Goal: Transaction & Acquisition: Download file/media

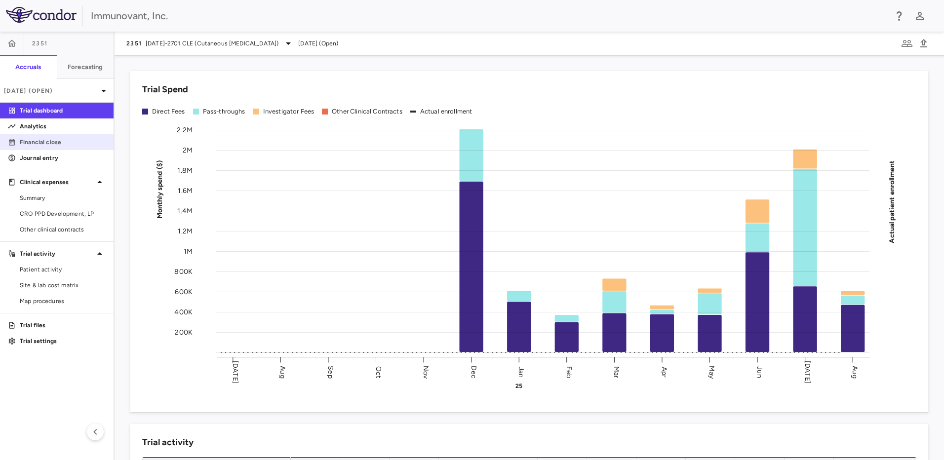
click at [71, 146] on p "Financial close" at bounding box center [63, 142] width 86 height 9
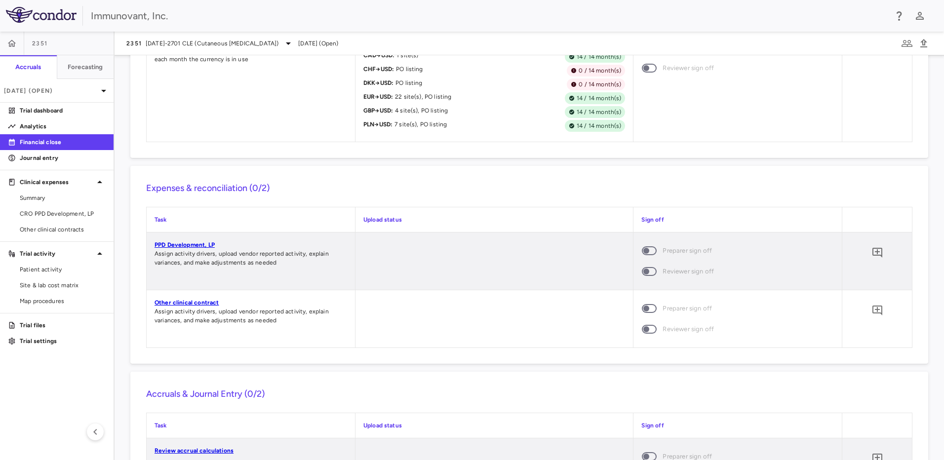
scroll to position [1086, 0]
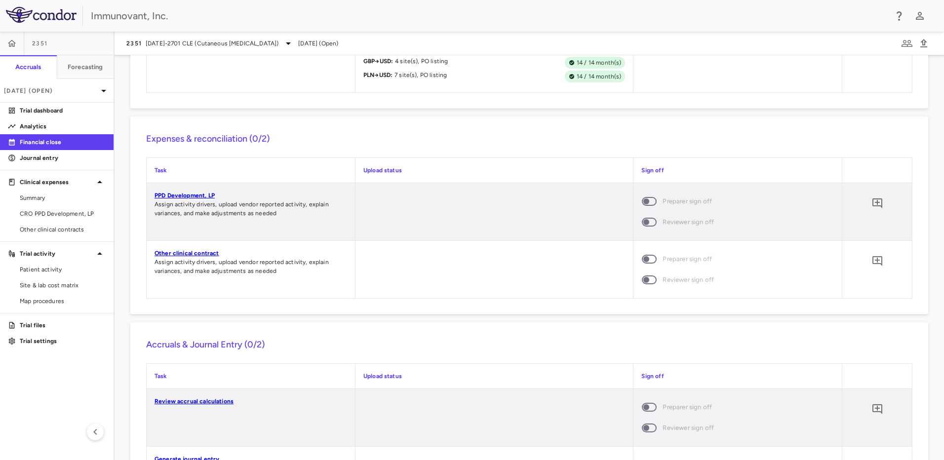
click at [193, 194] on link "PPD Development, LP" at bounding box center [185, 195] width 60 height 7
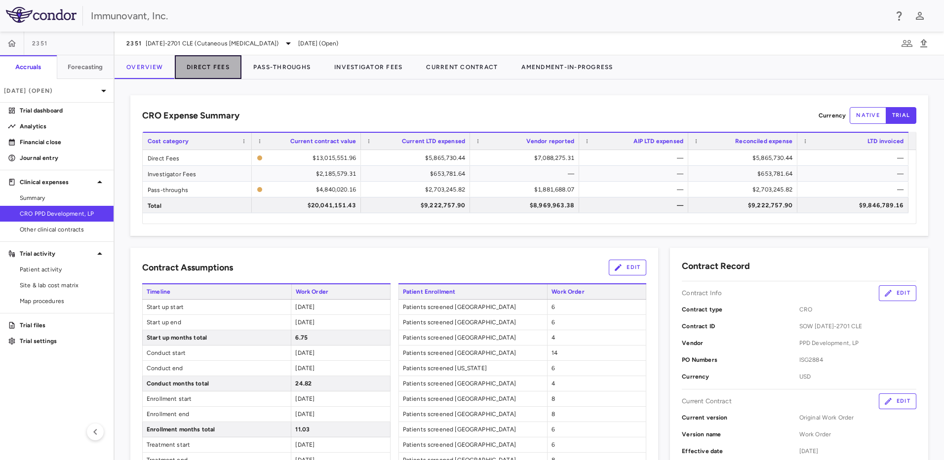
click at [207, 72] on button "Direct Fees" at bounding box center [208, 67] width 67 height 24
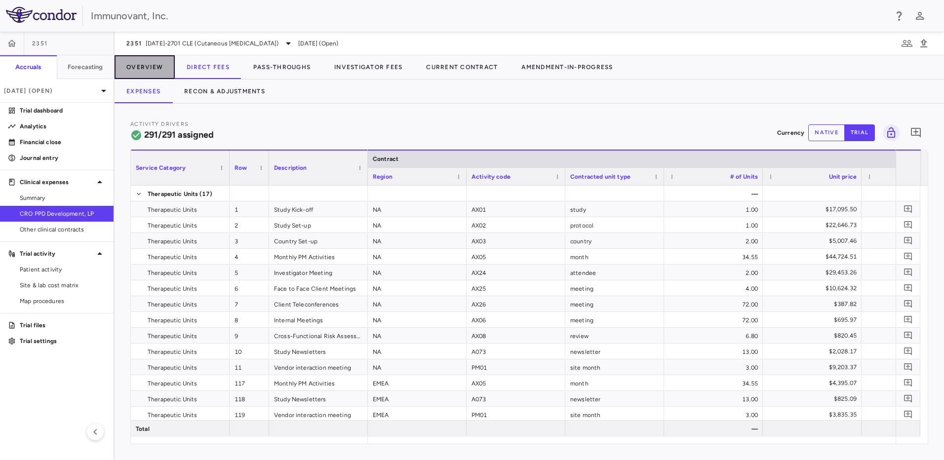
click at [160, 71] on button "Overview" at bounding box center [145, 67] width 60 height 24
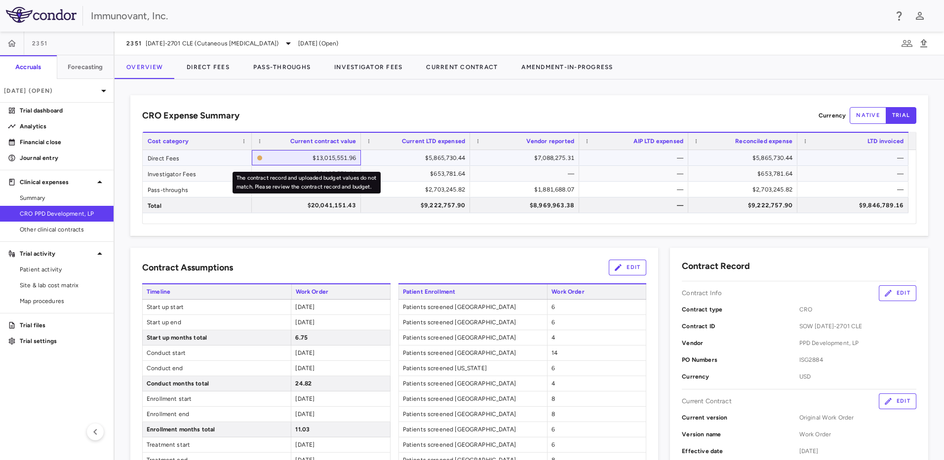
click at [311, 153] on div "$13,015,551.96" at bounding box center [311, 158] width 89 height 16
click at [262, 157] on icon "The contract record and uploaded budget values do not match. Please review the …" at bounding box center [259, 157] width 5 height 5
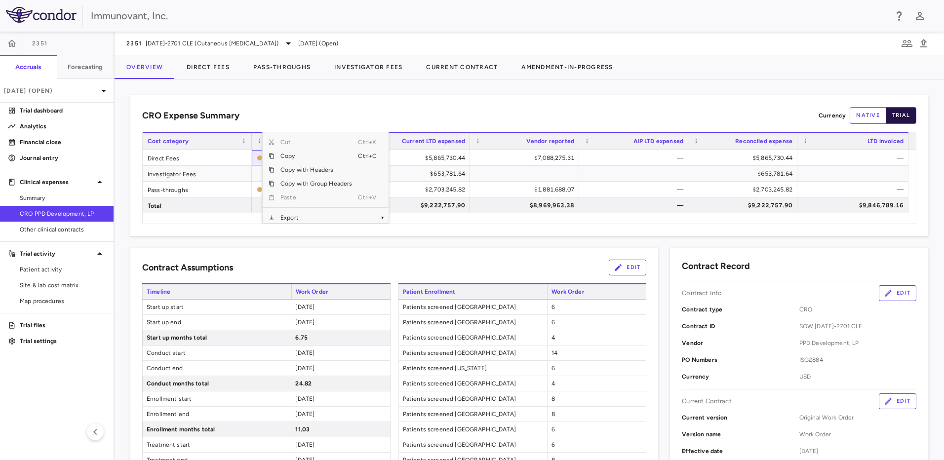
click at [894, 118] on button "trial" at bounding box center [901, 115] width 31 height 17
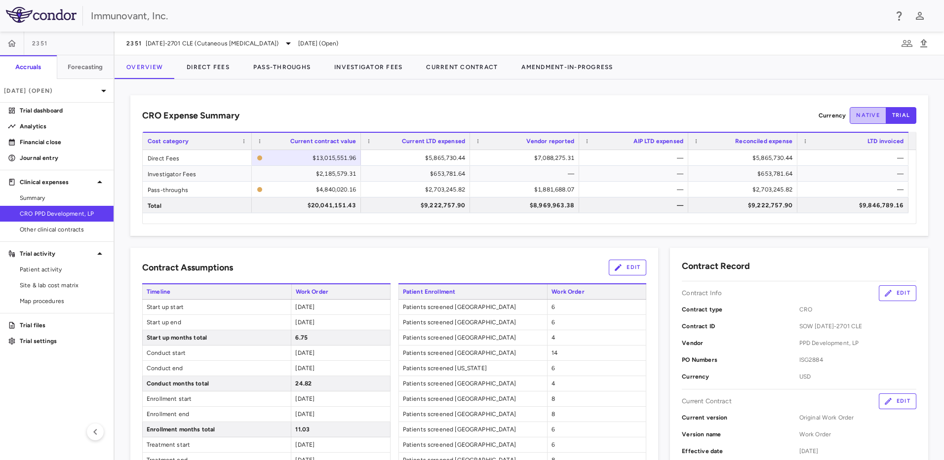
click at [866, 119] on button "native" at bounding box center [868, 115] width 37 height 17
click at [268, 159] on div "$13,015,551.93" at bounding box center [311, 158] width 89 height 16
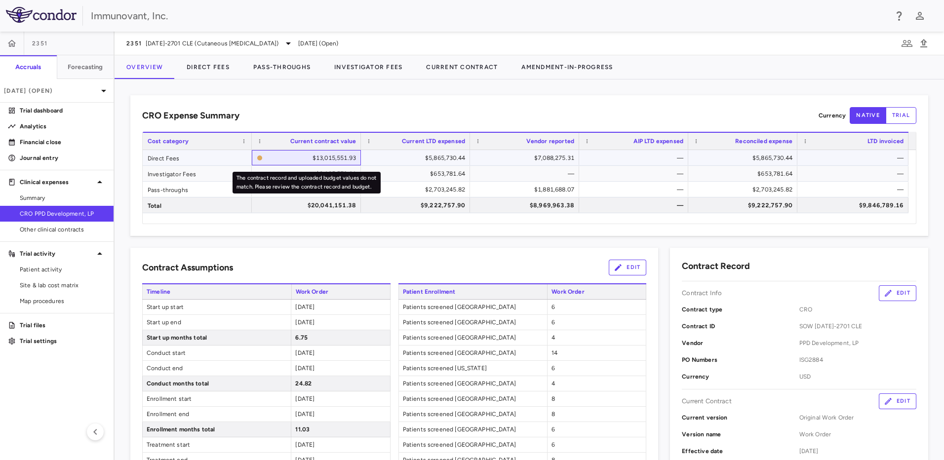
click at [277, 157] on div "$13,015,551.93" at bounding box center [311, 158] width 89 height 16
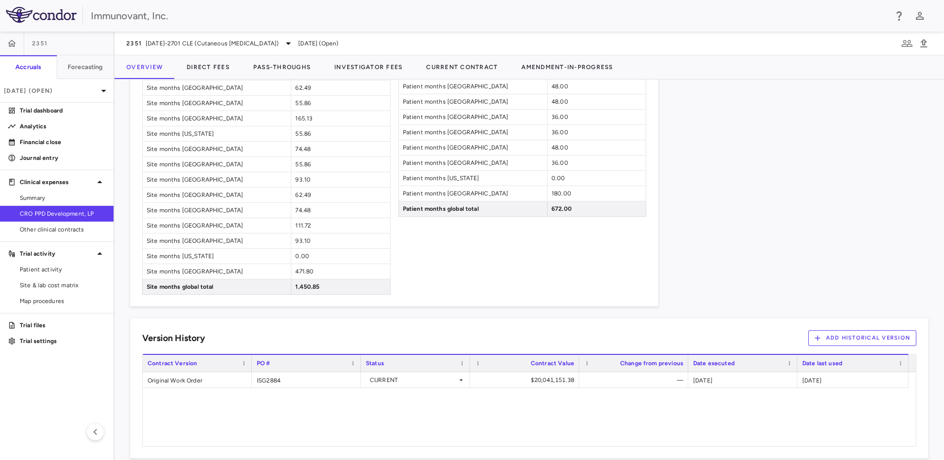
scroll to position [1080, 0]
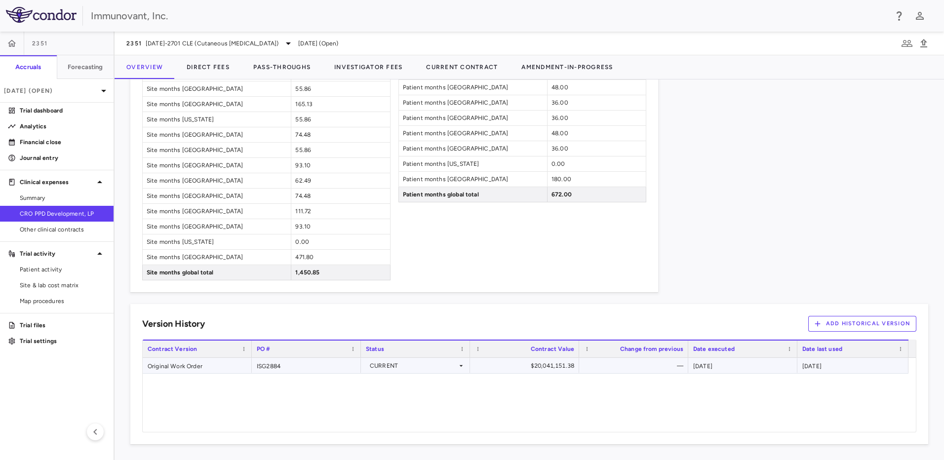
click at [195, 368] on div "Original Work Order" at bounding box center [197, 365] width 109 height 15
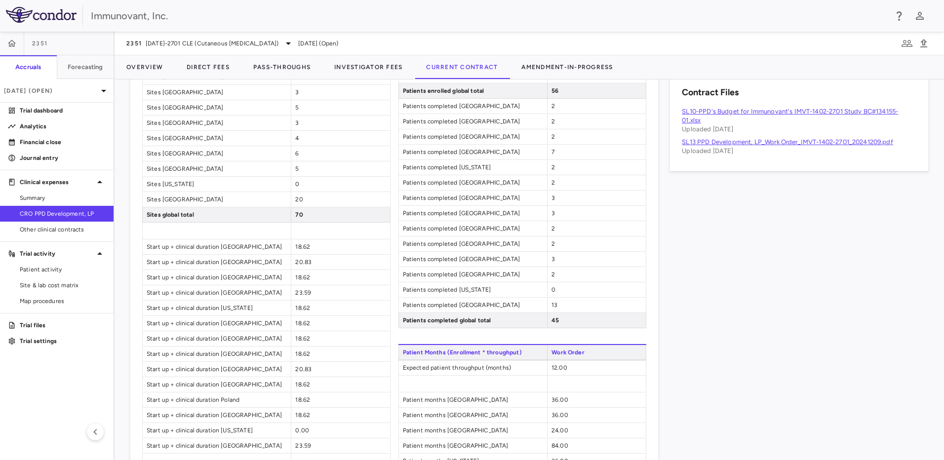
scroll to position [494, 0]
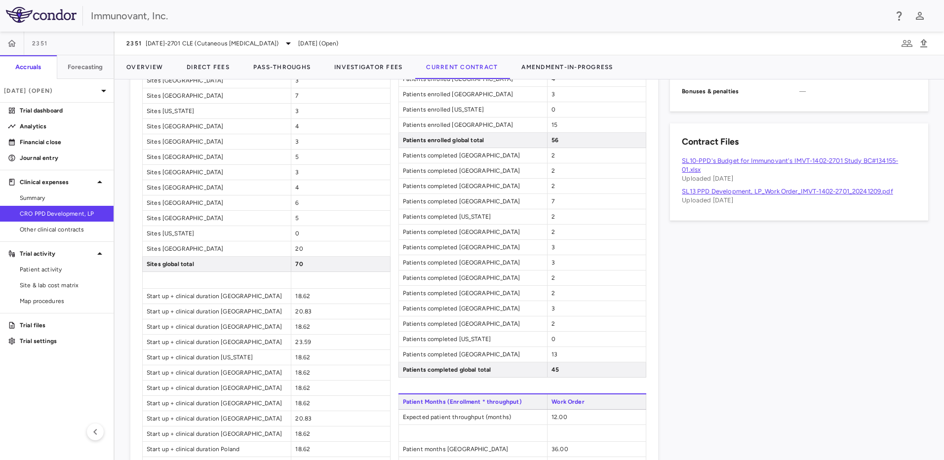
click at [741, 193] on link "SL13 PPD Development, LP_Work Order_IMVT-1402-2701_20241209.pdf" at bounding box center [787, 191] width 211 height 7
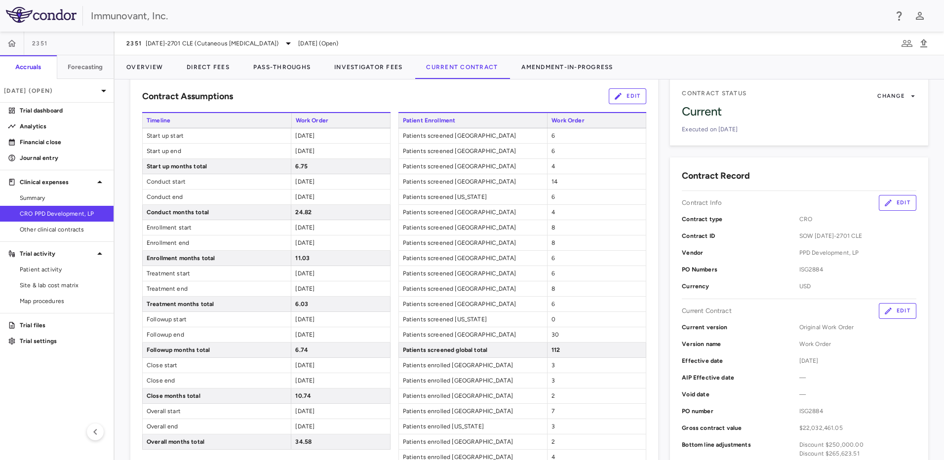
scroll to position [49, 0]
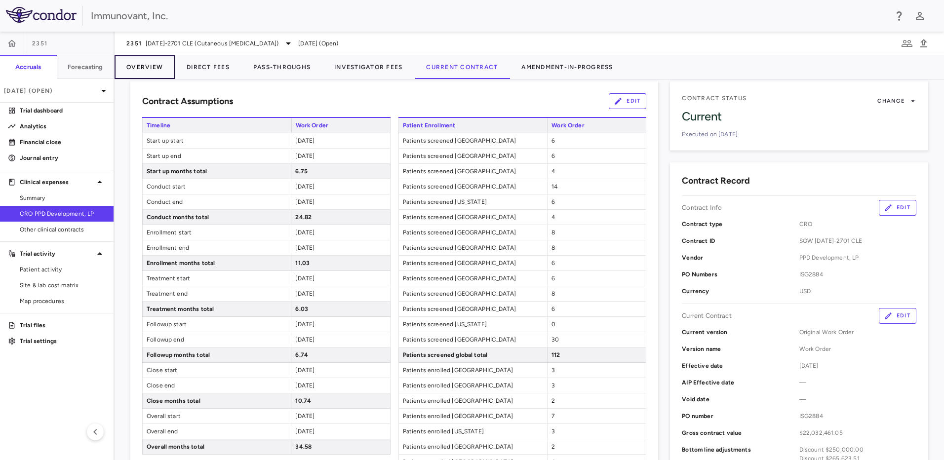
click at [145, 56] on button "Overview" at bounding box center [145, 67] width 60 height 24
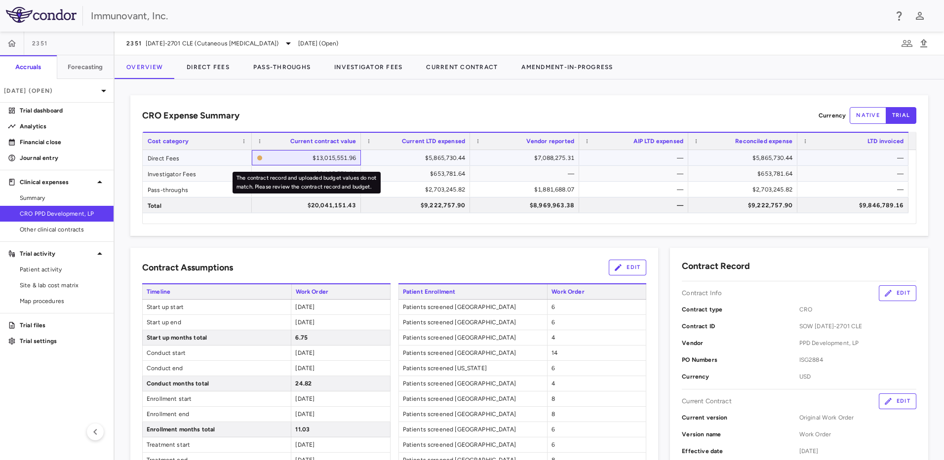
click at [342, 155] on div "$13,015,551.96" at bounding box center [311, 158] width 89 height 16
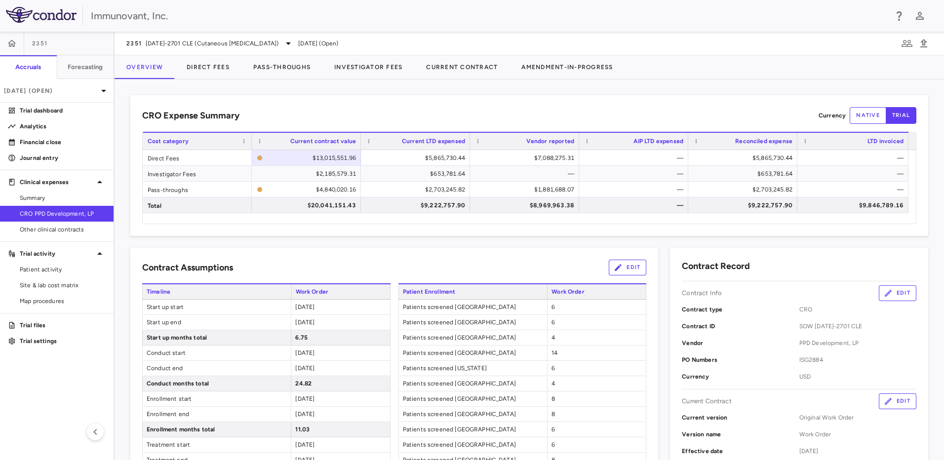
click at [889, 290] on button "Edit" at bounding box center [898, 293] width 38 height 16
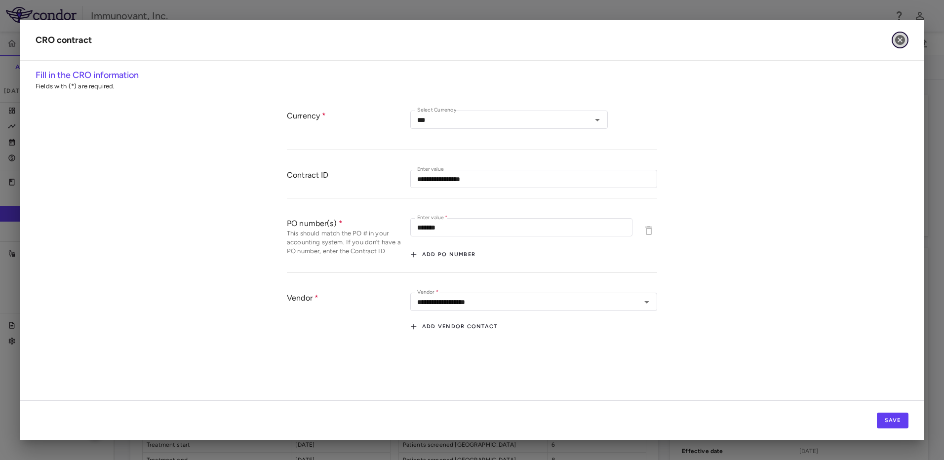
click at [896, 38] on icon "button" at bounding box center [900, 40] width 10 height 10
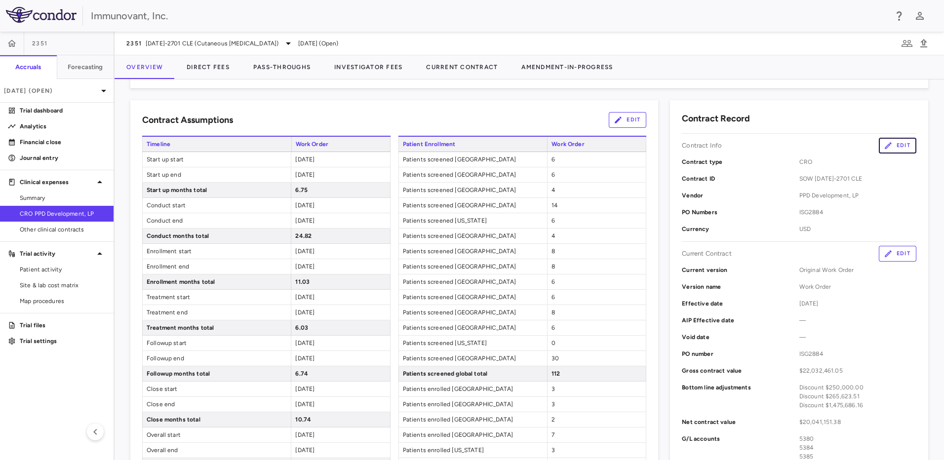
scroll to position [148, 0]
click at [899, 260] on button "Edit" at bounding box center [898, 253] width 38 height 16
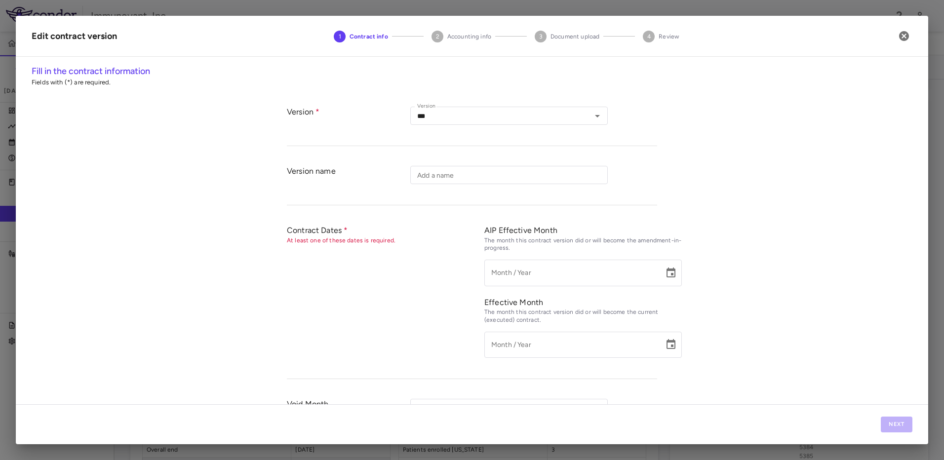
type input "**********"
type input "*******"
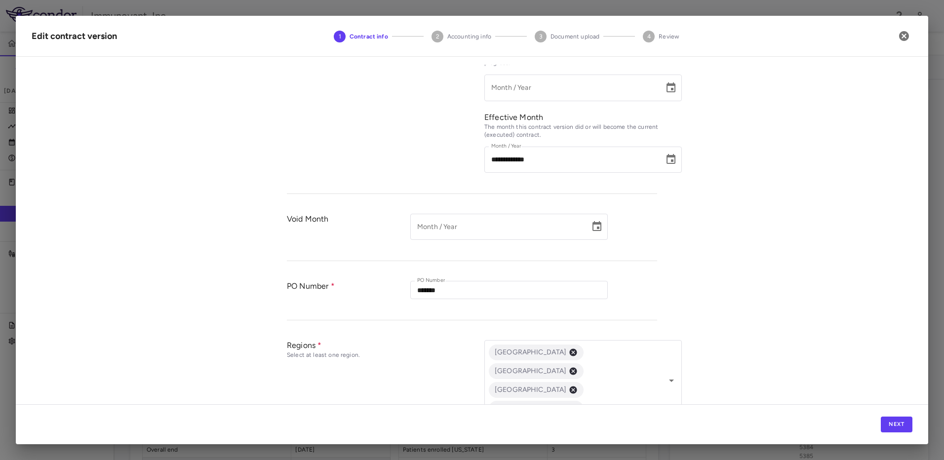
scroll to position [0, 0]
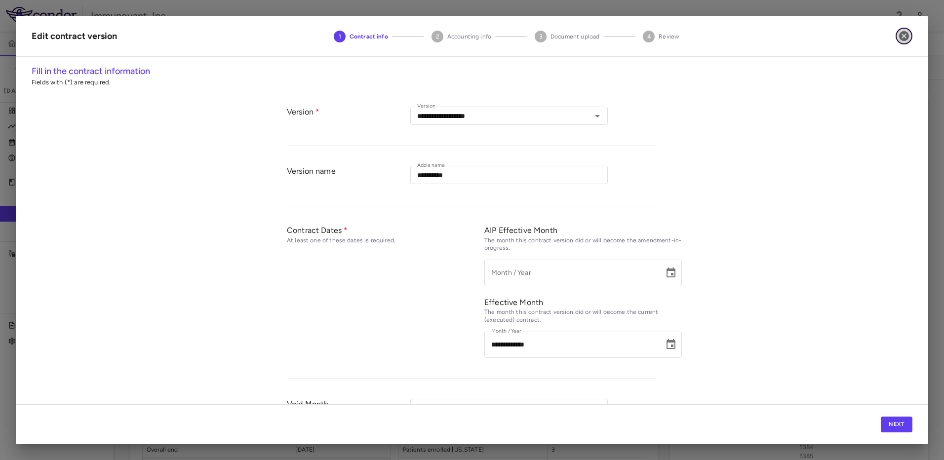
click at [903, 35] on icon "button" at bounding box center [904, 36] width 12 height 12
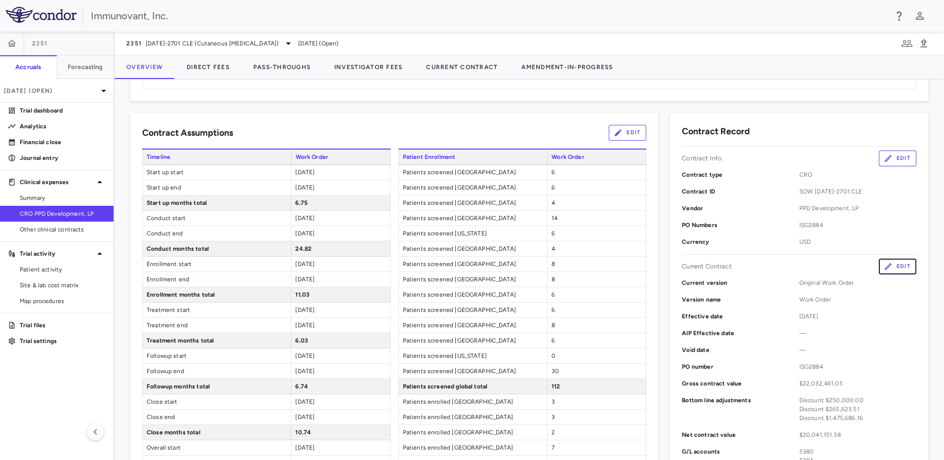
scroll to position [49, 0]
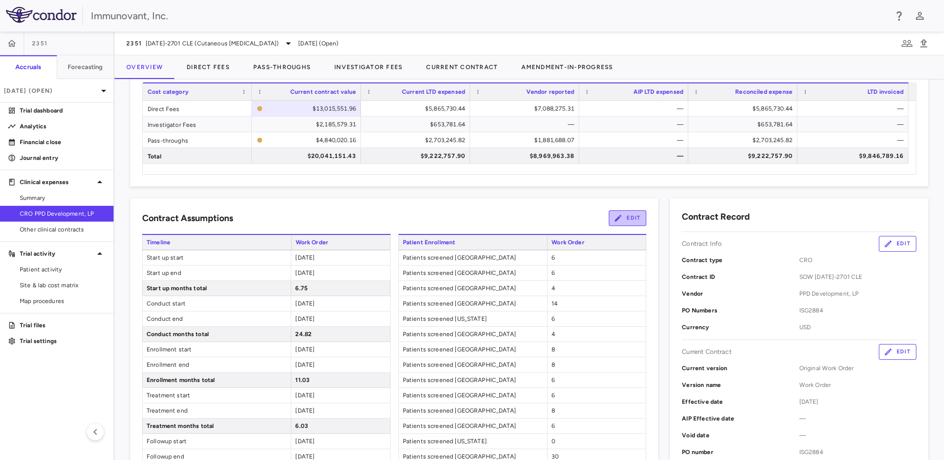
click at [626, 225] on button "Edit" at bounding box center [628, 218] width 38 height 16
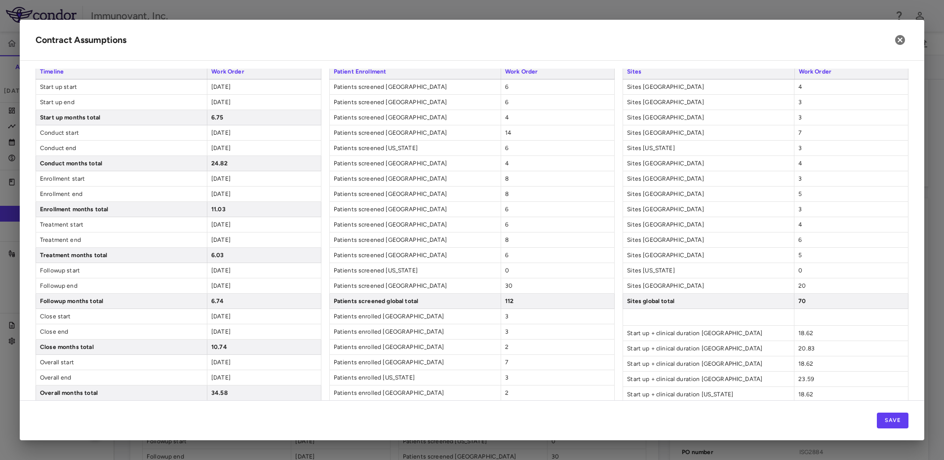
scroll to position [0, 0]
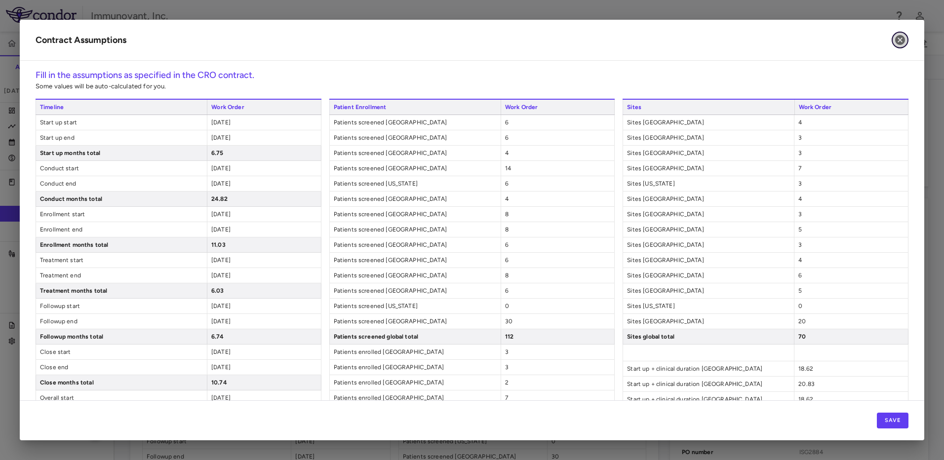
click at [896, 37] on icon "button" at bounding box center [900, 40] width 10 height 10
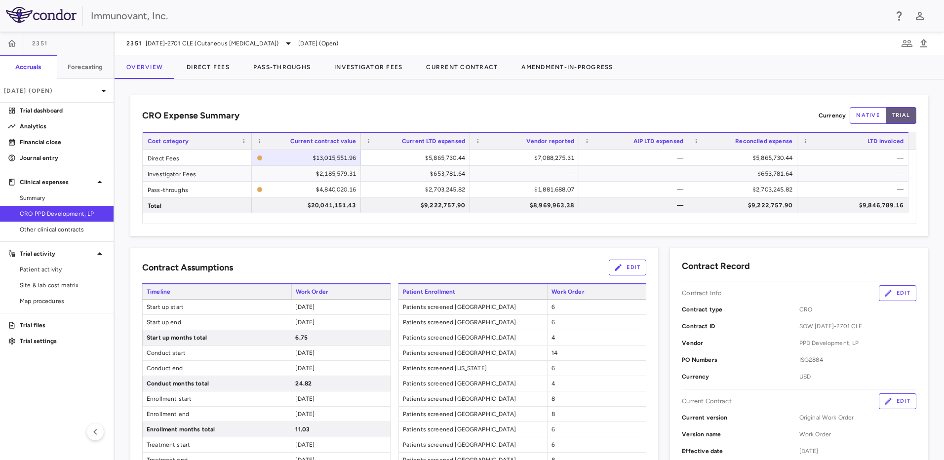
click at [893, 115] on button "trial" at bounding box center [901, 115] width 31 height 17
click at [873, 113] on button "native" at bounding box center [868, 115] width 37 height 17
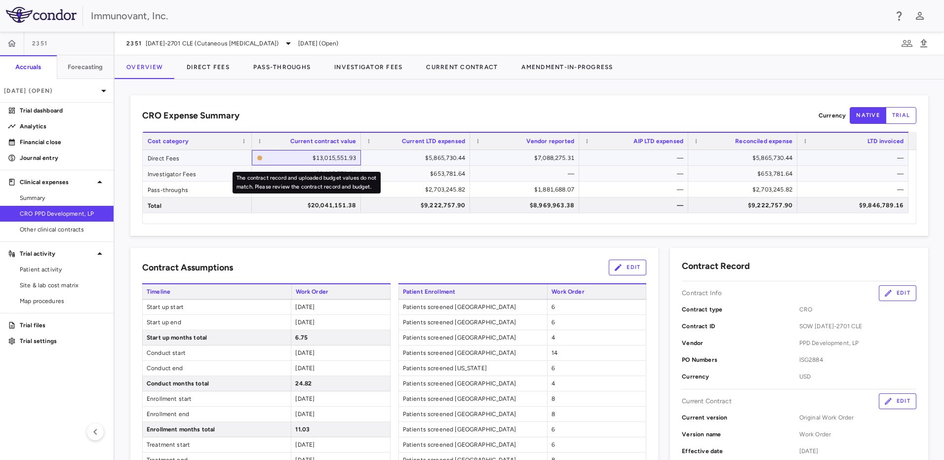
click at [301, 155] on div "$13,015,551.93" at bounding box center [311, 158] width 89 height 16
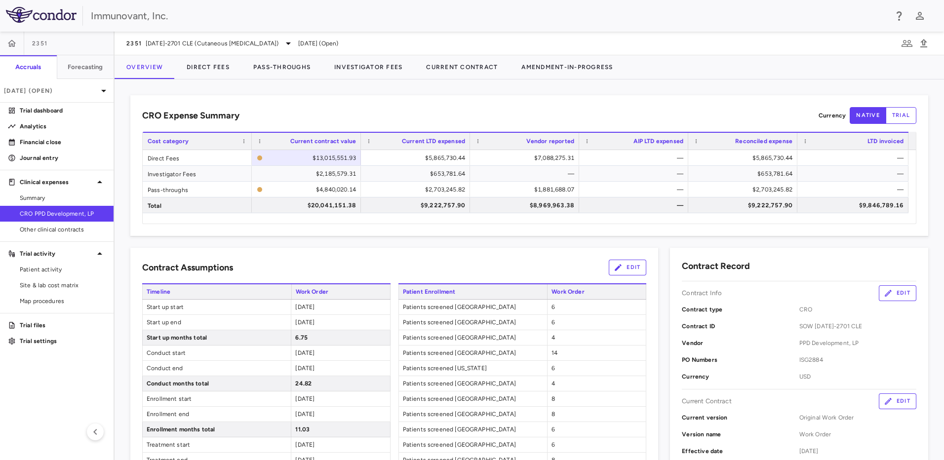
click at [507, 96] on div "CRO Expense Summary Currency native trial Drag here to set row groups Drag here…" at bounding box center [529, 165] width 798 height 141
click at [228, 68] on button "Direct Fees" at bounding box center [208, 67] width 67 height 24
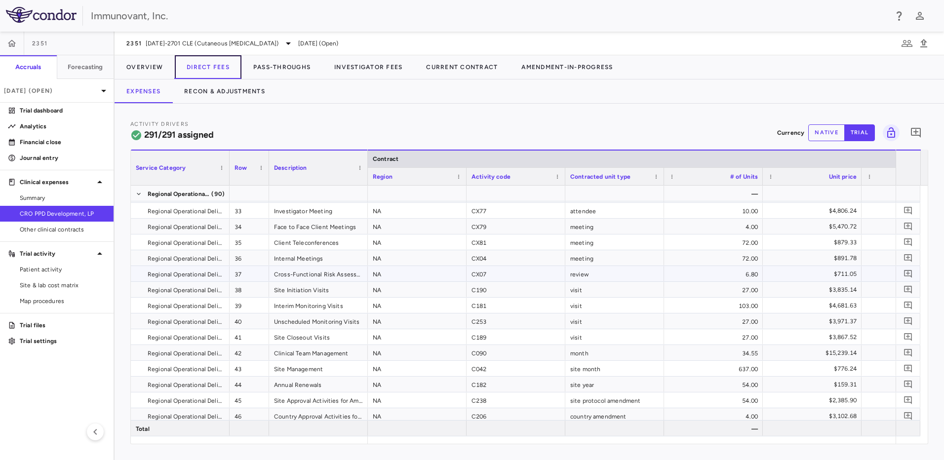
scroll to position [1234, 0]
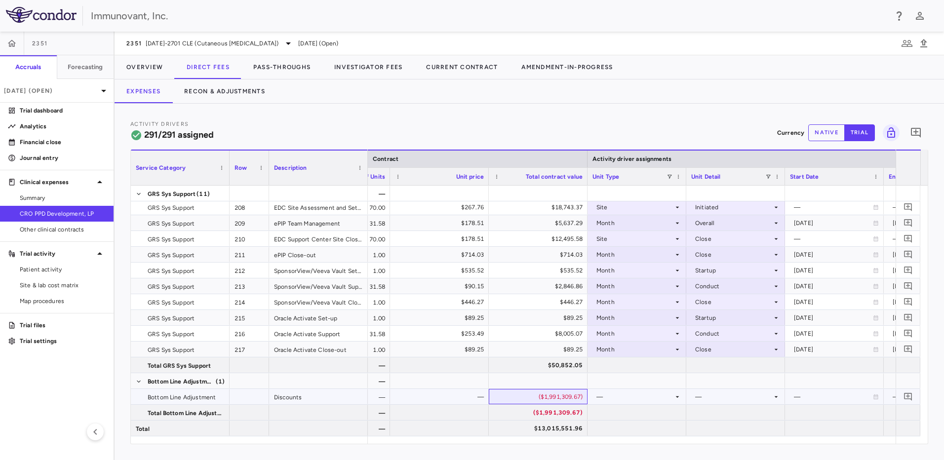
click at [564, 392] on div "($1,991,309.67)" at bounding box center [540, 397] width 85 height 16
click at [829, 133] on button "native" at bounding box center [826, 132] width 37 height 17
click at [570, 397] on div "($1,991,309.67)" at bounding box center [540, 397] width 85 height 16
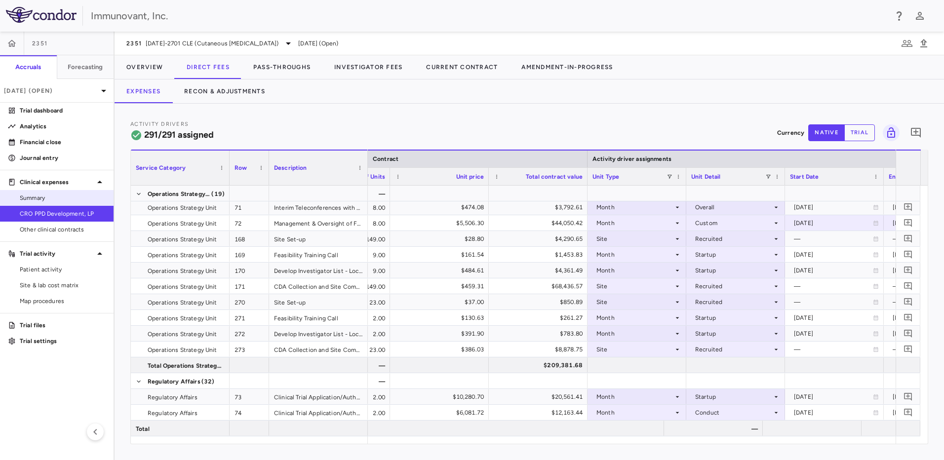
click at [45, 199] on span "Summary" at bounding box center [63, 198] width 86 height 9
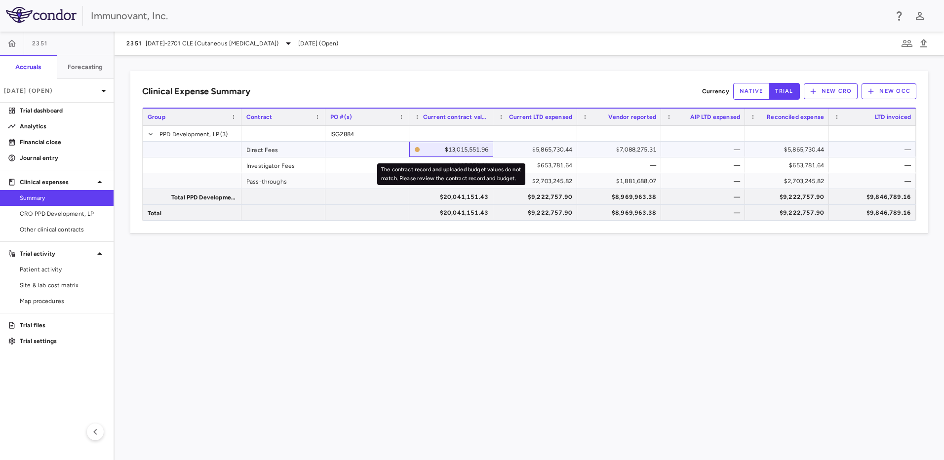
click at [417, 149] on icon "The contract record and uploaded budget values do not match. Please review the …" at bounding box center [417, 149] width 5 height 5
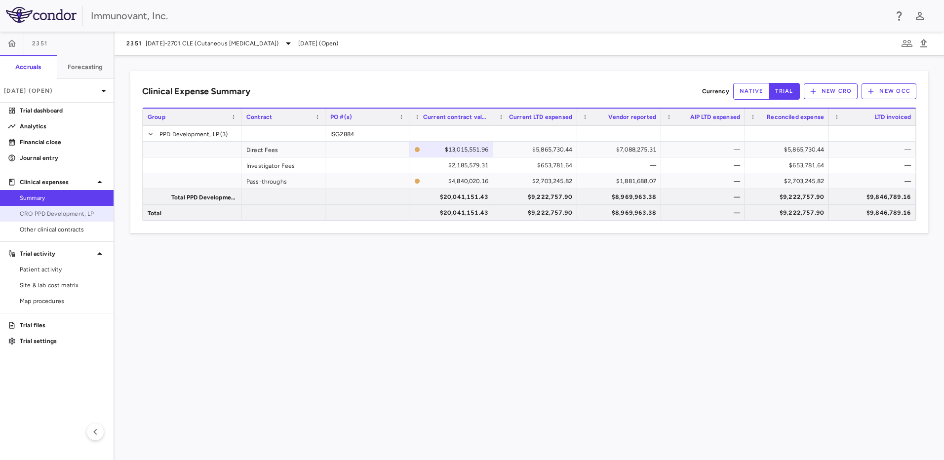
click at [60, 209] on span "CRO PPD Development, LP" at bounding box center [63, 213] width 86 height 9
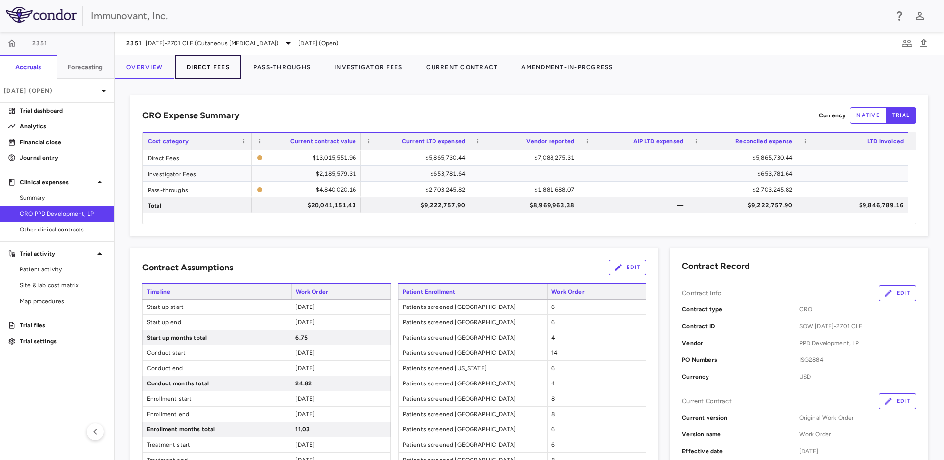
click at [223, 71] on button "Direct Fees" at bounding box center [208, 67] width 67 height 24
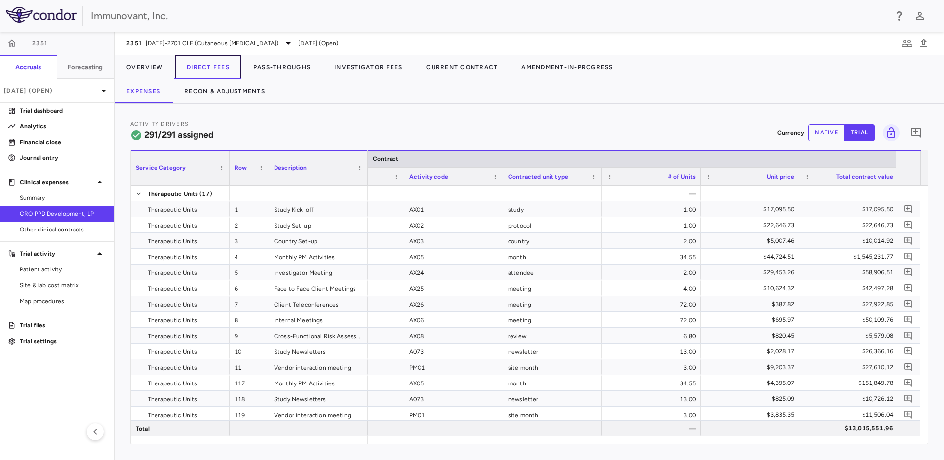
scroll to position [0, 424]
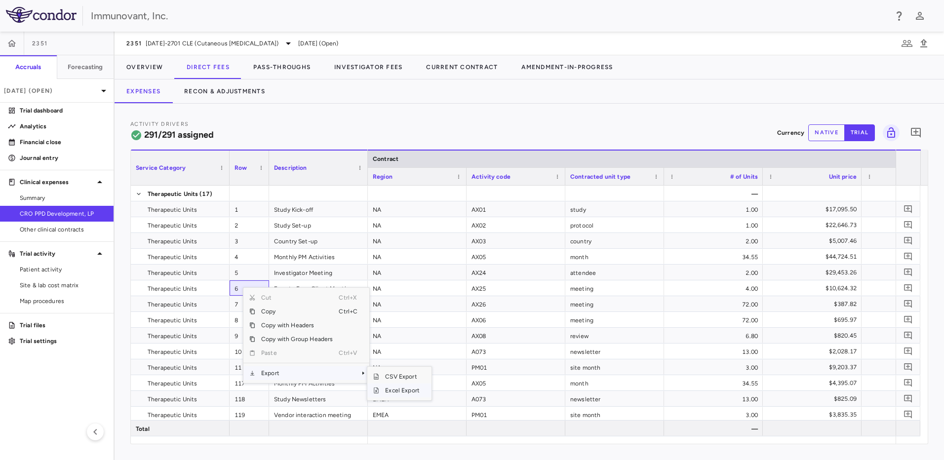
click at [407, 391] on span "Excel Export" at bounding box center [402, 391] width 46 height 14
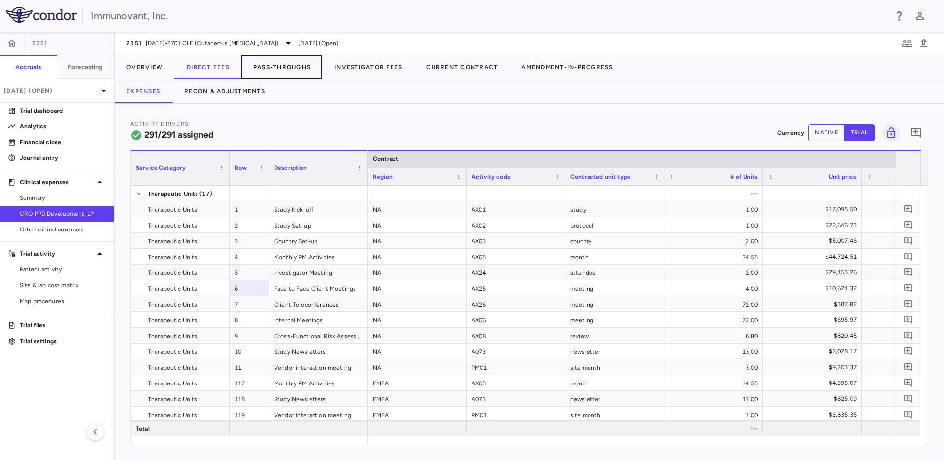
click at [286, 70] on button "Pass-Throughs" at bounding box center [281, 67] width 81 height 24
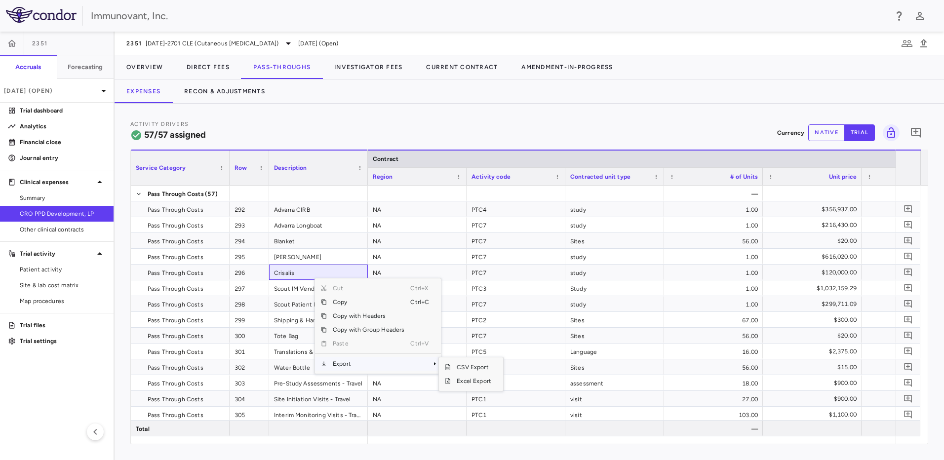
click at [342, 369] on span "Export" at bounding box center [368, 364] width 83 height 14
click at [475, 384] on span "Excel Export" at bounding box center [474, 381] width 46 height 14
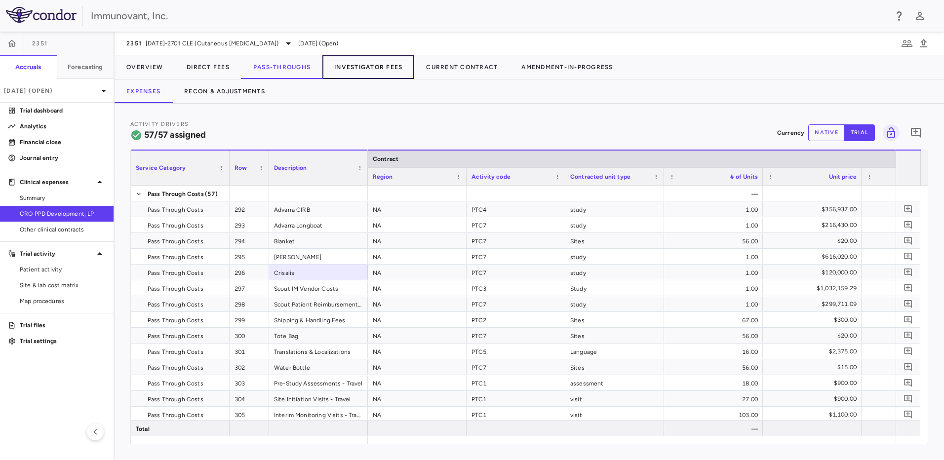
click at [363, 64] on button "Investigator Fees" at bounding box center [368, 67] width 92 height 24
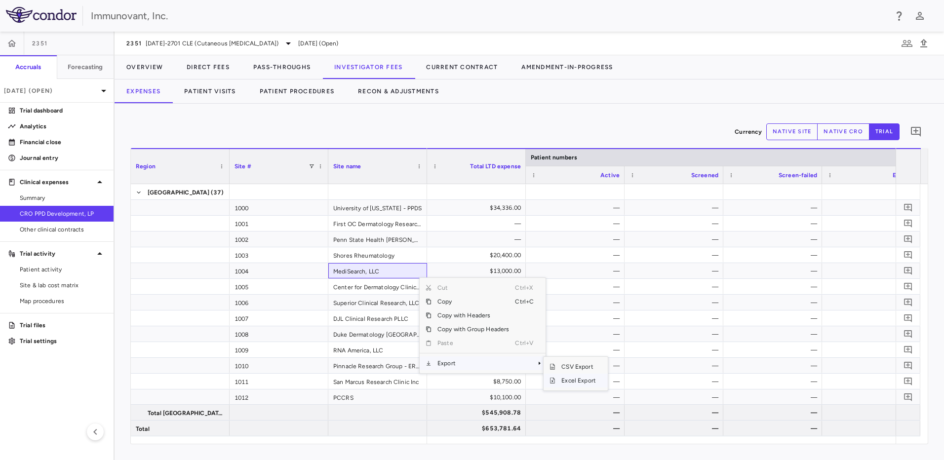
click at [587, 381] on span "Excel Export" at bounding box center [578, 381] width 46 height 14
